Goal: Find specific page/section: Find specific page/section

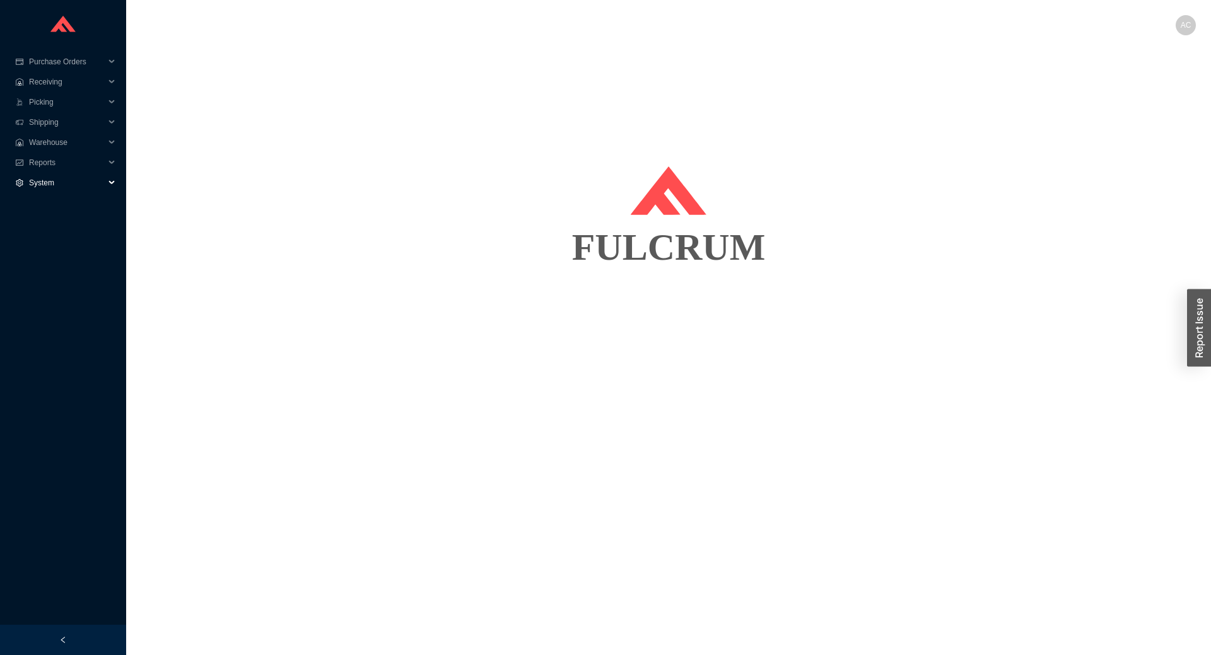
click at [76, 183] on span "System" at bounding box center [67, 183] width 76 height 20
click at [62, 201] on link "Manufacturers" at bounding box center [54, 203] width 49 height 9
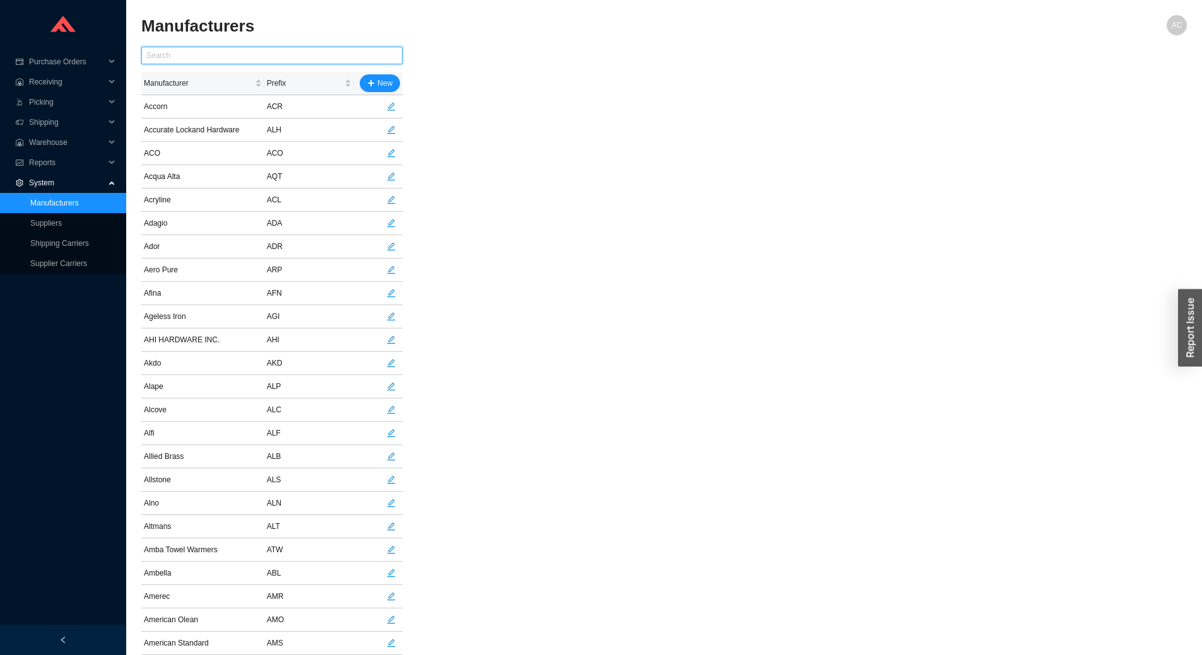
click at [177, 56] on input "text" at bounding box center [271, 56] width 261 height 18
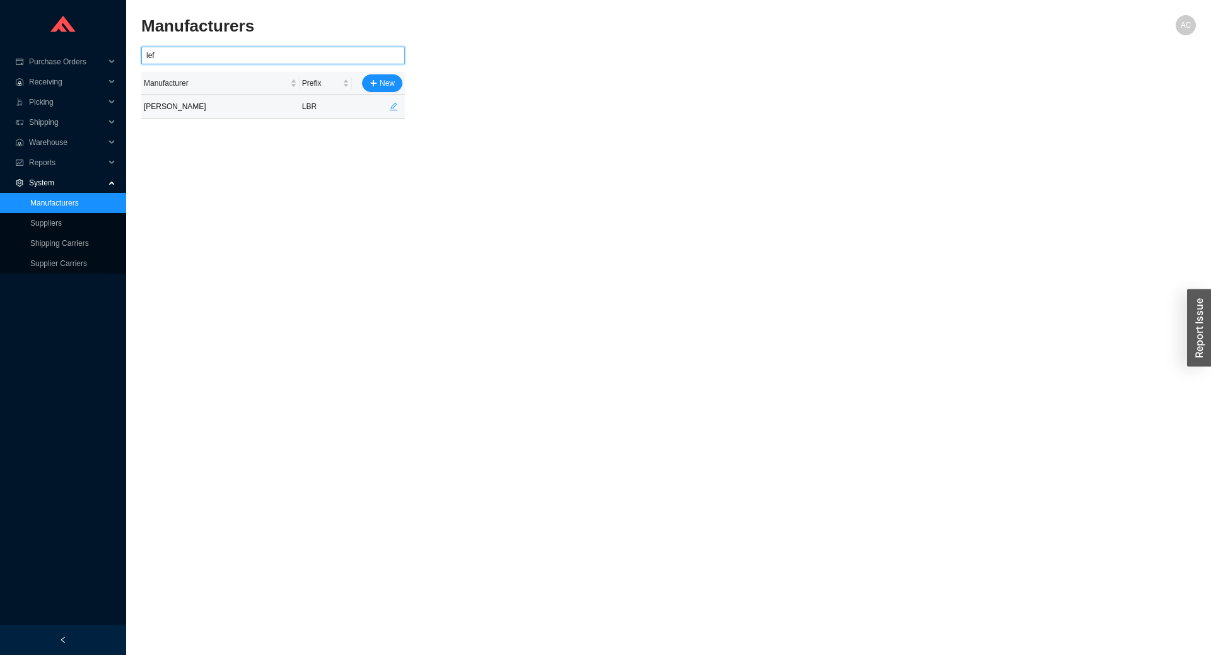
type input "lef"
click at [393, 106] on icon "edit" at bounding box center [394, 107] width 8 height 8
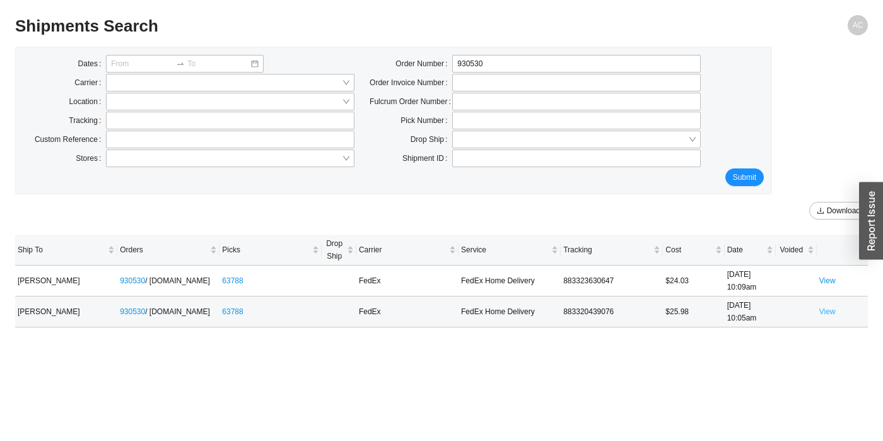
click at [828, 314] on link "View" at bounding box center [827, 311] width 16 height 9
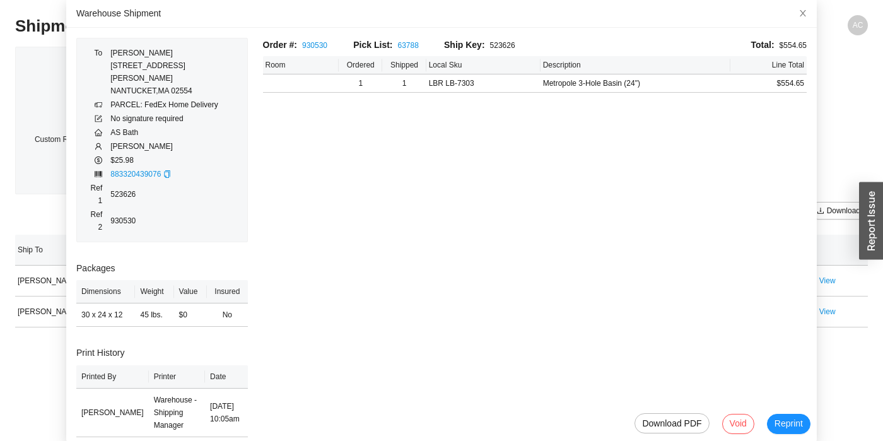
scroll to position [78, 0]
